Goal: Transaction & Acquisition: Book appointment/travel/reservation

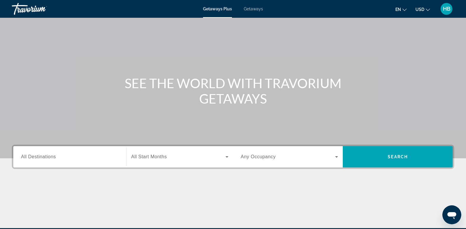
scroll to position [30, 0]
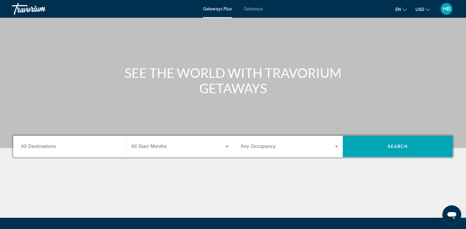
click at [27, 150] on div "Search widget" at bounding box center [70, 146] width 98 height 17
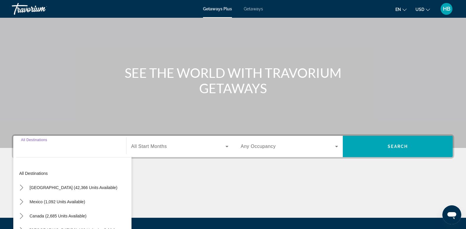
scroll to position [91, 0]
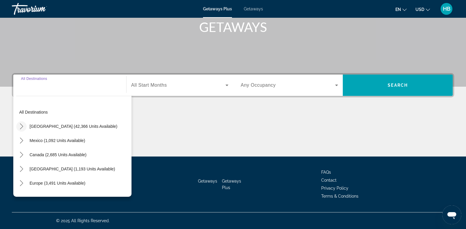
click at [20, 124] on icon "Toggle United States (42,366 units available) submenu" at bounding box center [22, 126] width 6 height 6
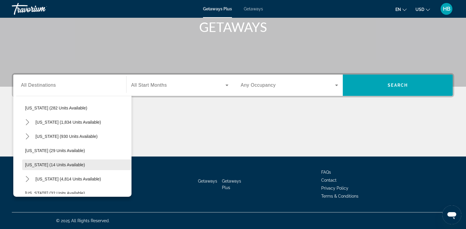
scroll to position [76, 0]
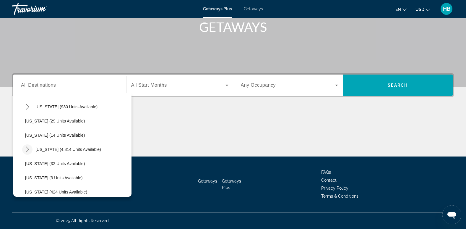
click at [25, 148] on icon "Toggle Florida (4,814 units available) submenu" at bounding box center [28, 149] width 6 height 6
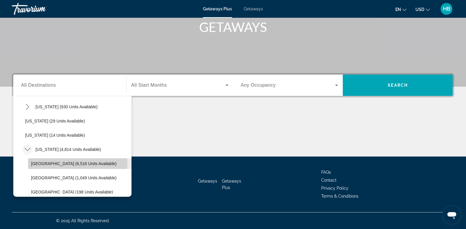
click at [45, 162] on span "[GEOGRAPHIC_DATA] (6,516 units available)" at bounding box center [73, 163] width 85 height 5
type input "**********"
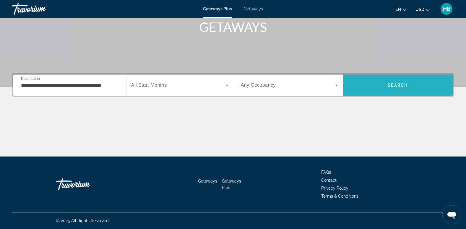
click at [399, 86] on span "Search" at bounding box center [398, 85] width 20 height 5
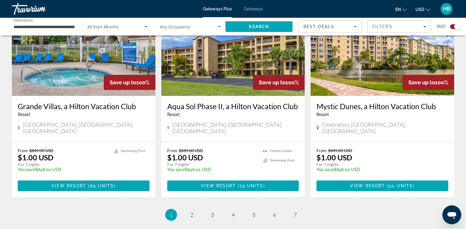
scroll to position [908, 0]
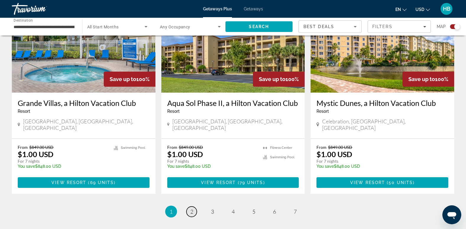
click at [189, 206] on link "page 2" at bounding box center [192, 211] width 10 height 10
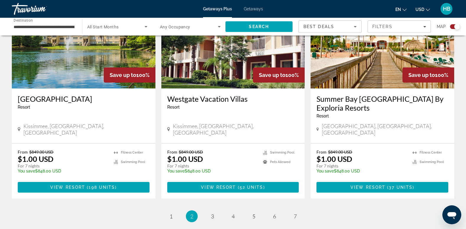
scroll to position [882, 0]
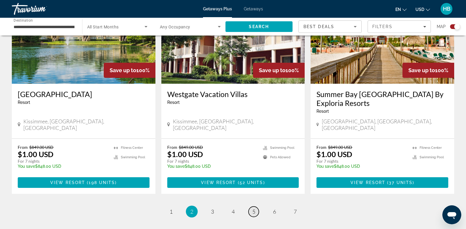
click at [253, 208] on span "5" at bounding box center [253, 211] width 3 height 7
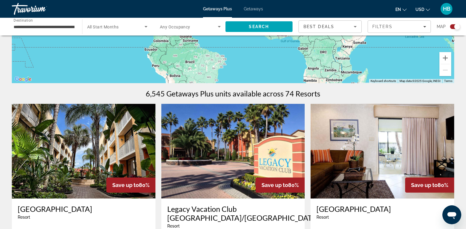
scroll to position [131, 0]
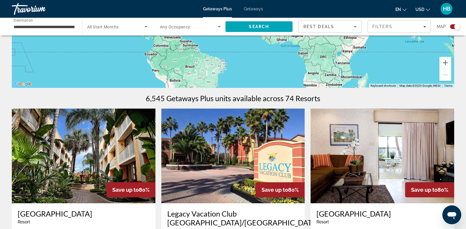
click at [255, 9] on span "Getaways" at bounding box center [253, 9] width 19 height 5
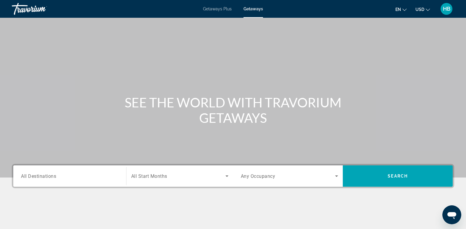
click at [50, 174] on span "All Destinations" at bounding box center [38, 176] width 35 height 6
click at [50, 174] on input "Destination All Destinations" at bounding box center [70, 176] width 98 height 7
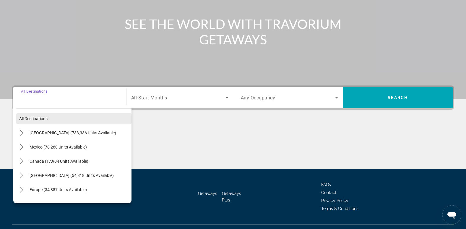
scroll to position [91, 0]
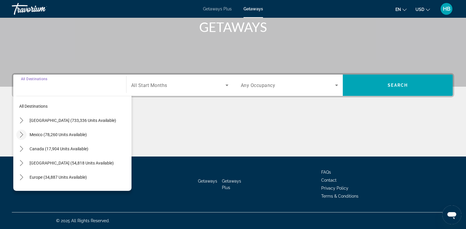
click at [22, 136] on icon "Toggle Mexico (78,260 units available) submenu" at bounding box center [21, 135] width 3 height 6
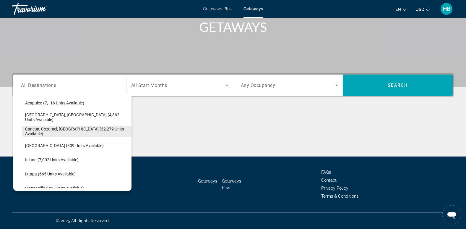
scroll to position [31, 0]
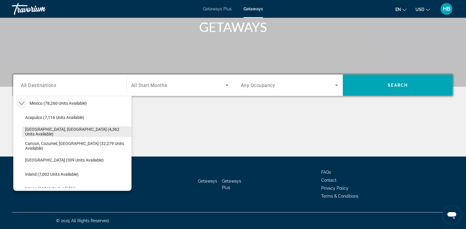
click at [76, 130] on span "[GEOGRAPHIC_DATA], [GEOGRAPHIC_DATA] (4,362 units available)" at bounding box center [76, 131] width 103 height 9
type input "**********"
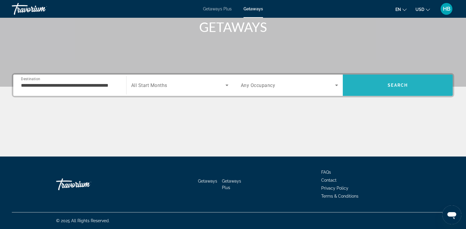
click at [390, 83] on span "Search" at bounding box center [398, 85] width 20 height 5
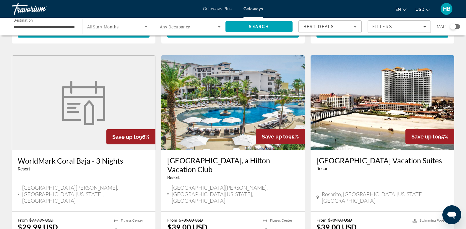
scroll to position [223, 0]
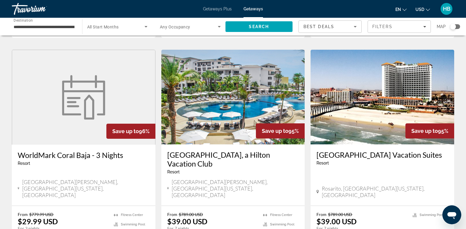
click at [244, 87] on img "Main content" at bounding box center [233, 97] width 144 height 95
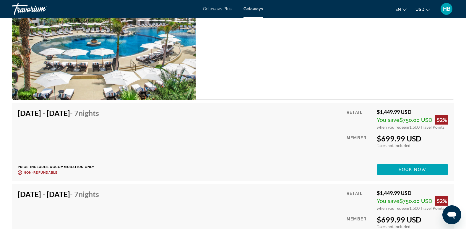
scroll to position [4061, 0]
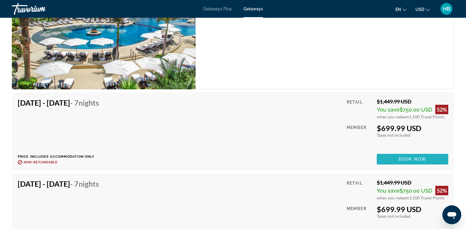
click at [415, 158] on span "Book now" at bounding box center [413, 159] width 28 height 5
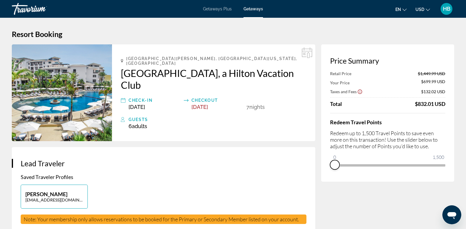
drag, startPoint x: 439, startPoint y: 173, endPoint x: 320, endPoint y: 168, distance: 118.9
drag, startPoint x: 333, startPoint y: 154, endPoint x: 388, endPoint y: 156, distance: 55.3
click at [388, 164] on ngx-slider "0 1,500 737" at bounding box center [387, 164] width 115 height 1
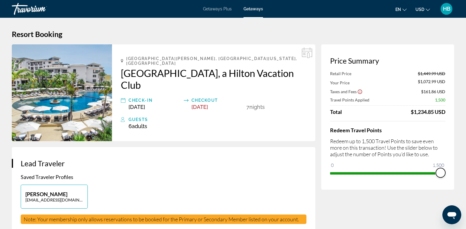
drag, startPoint x: 387, startPoint y: 174, endPoint x: 468, endPoint y: 173, distance: 81.3
click at [466, 173] on html "Skip to main content Getaways Plus Getaways en English Español Français Italian…" at bounding box center [233, 114] width 466 height 229
